Goal: Transaction & Acquisition: Obtain resource

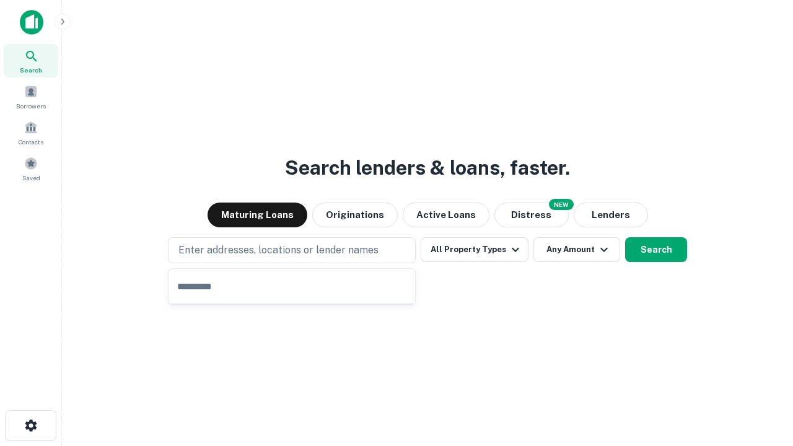
type input "**********"
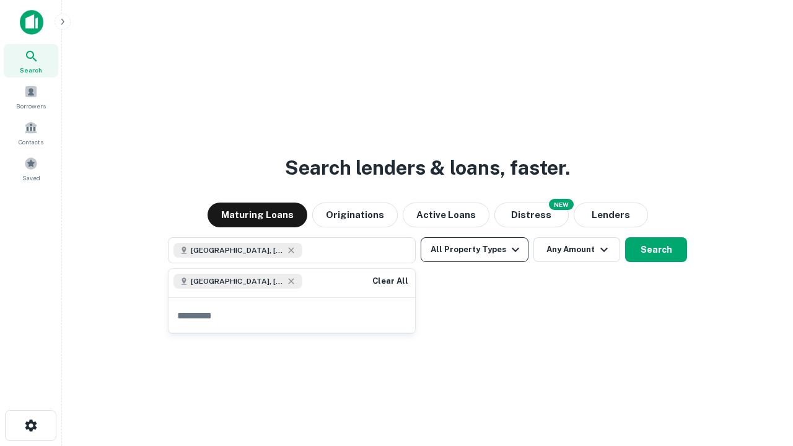
click at [475, 250] on button "All Property Types" at bounding box center [475, 249] width 108 height 25
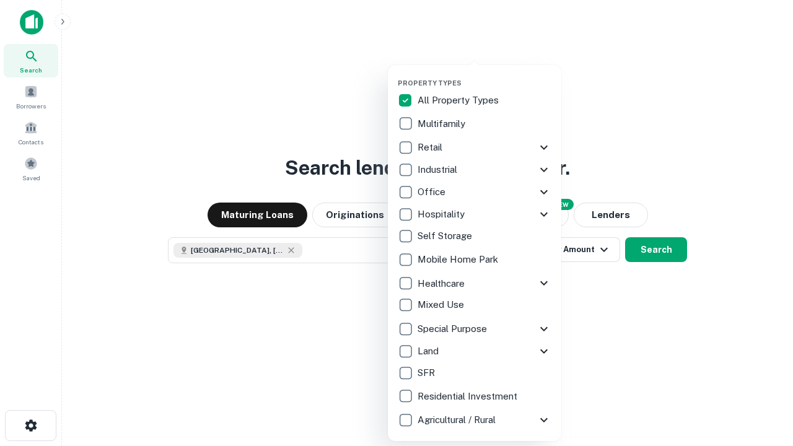
click at [484, 75] on button "button" at bounding box center [484, 75] width 173 height 1
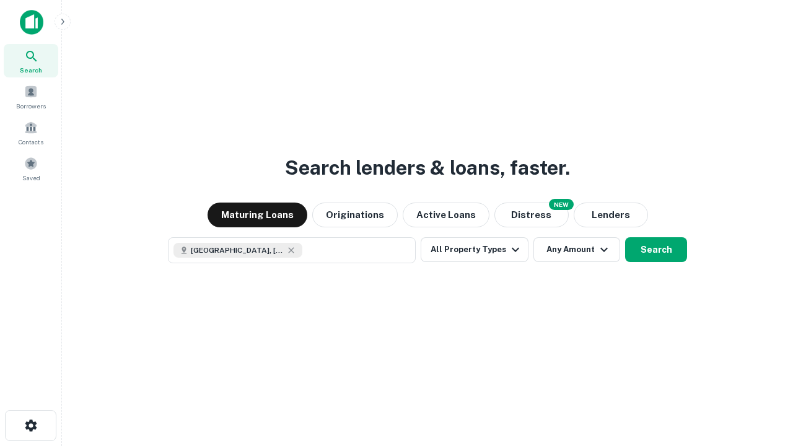
scroll to position [20, 0]
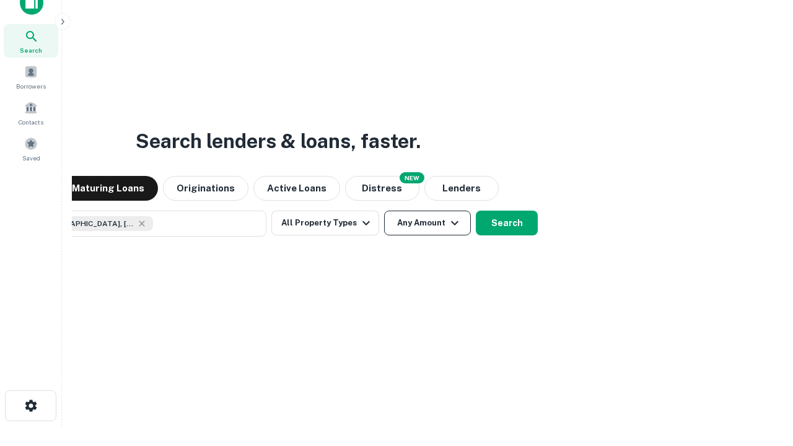
click at [384, 211] on button "Any Amount" at bounding box center [427, 223] width 87 height 25
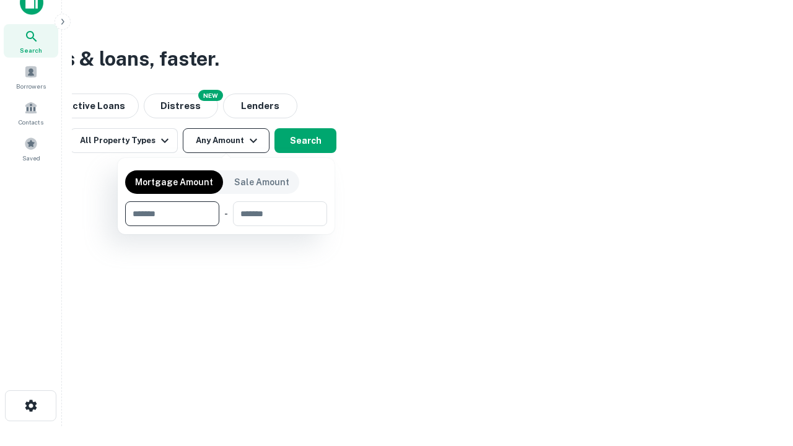
type input "*******"
click at [226, 226] on button "button" at bounding box center [226, 226] width 202 height 1
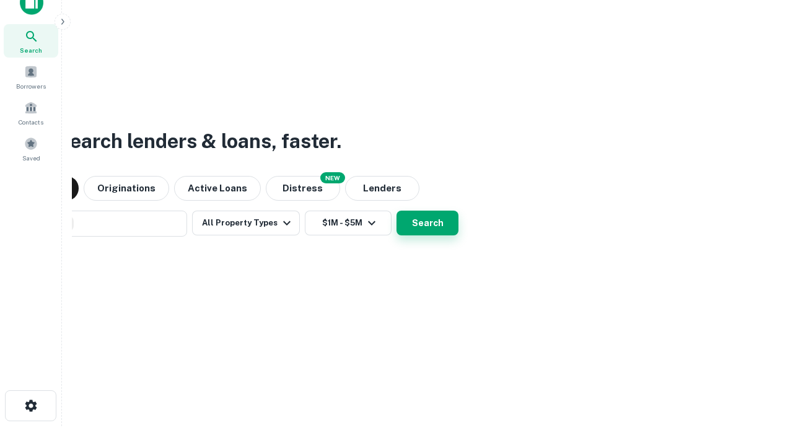
click at [397, 211] on button "Search" at bounding box center [428, 223] width 62 height 25
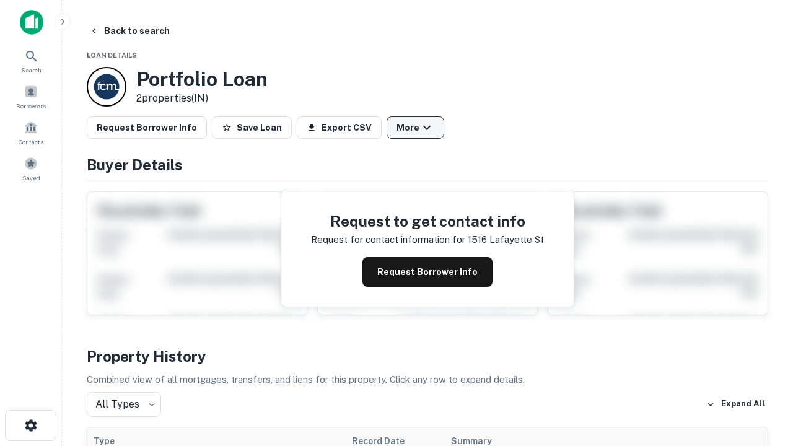
click at [415, 128] on button "More" at bounding box center [416, 127] width 58 height 22
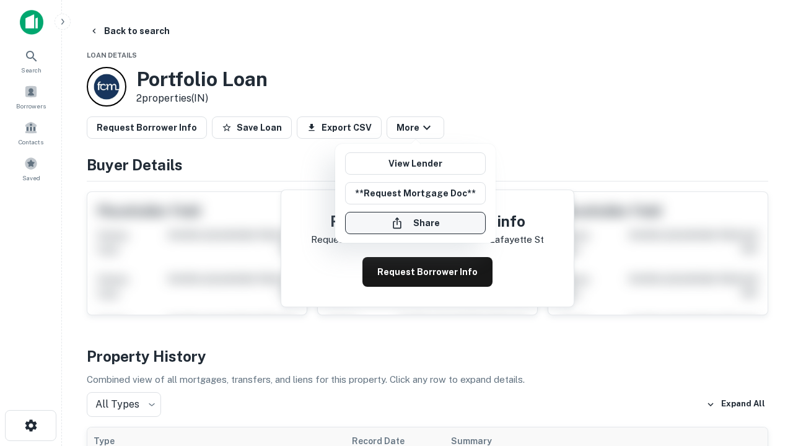
click at [415, 223] on button "Share" at bounding box center [415, 223] width 141 height 22
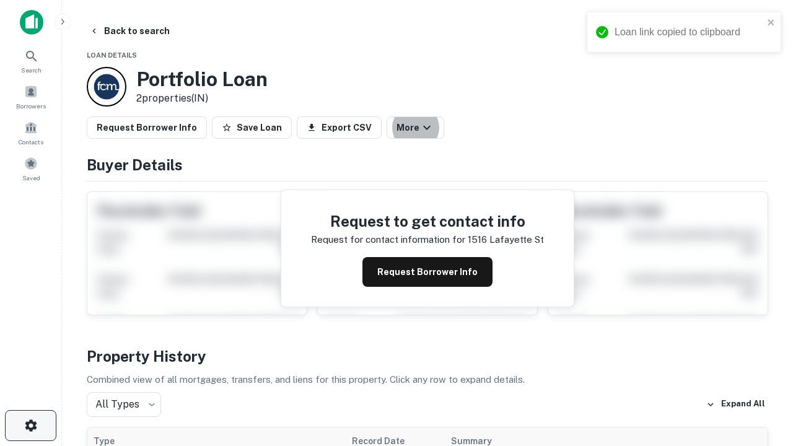
click at [30, 426] on icon "button" at bounding box center [31, 425] width 15 height 15
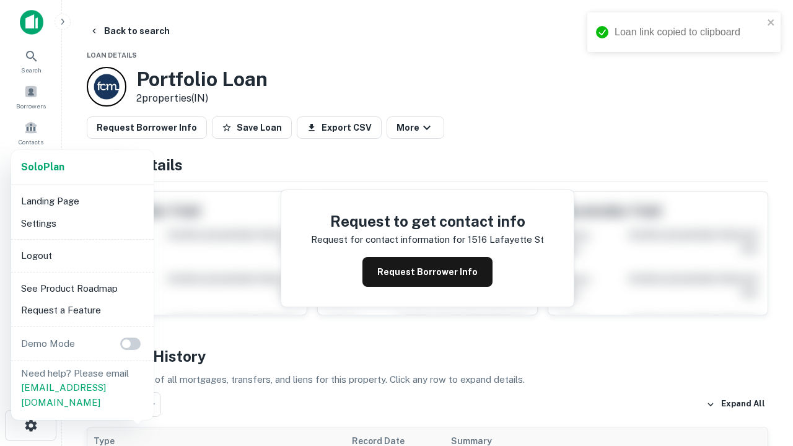
click at [82, 255] on li "Logout" at bounding box center [82, 256] width 133 height 22
